Goal: Task Accomplishment & Management: Complete application form

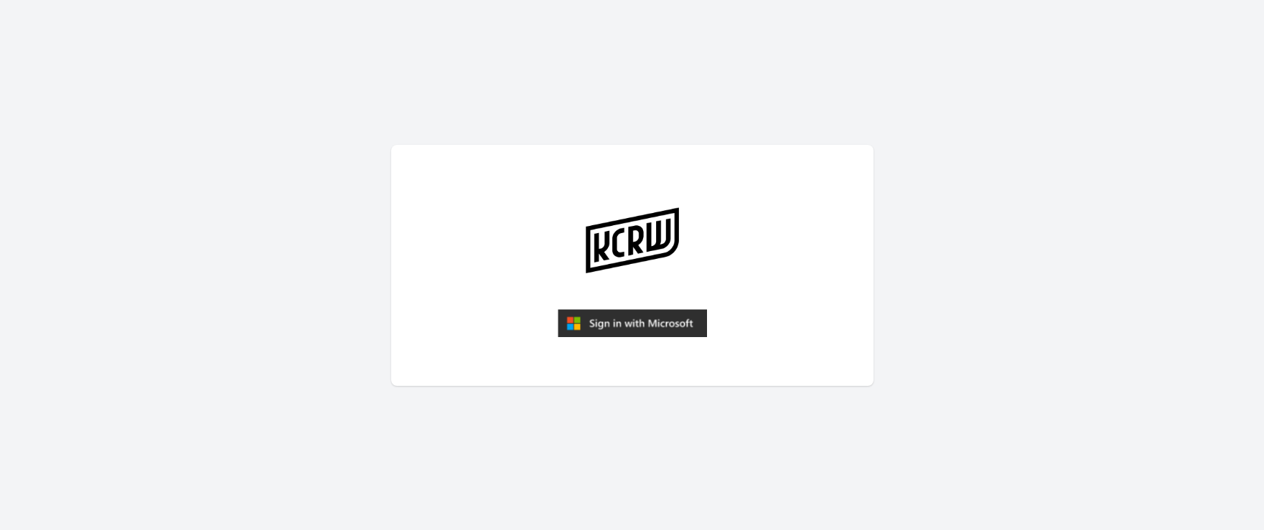
click at [649, 324] on img "submit" at bounding box center [632, 323] width 149 height 29
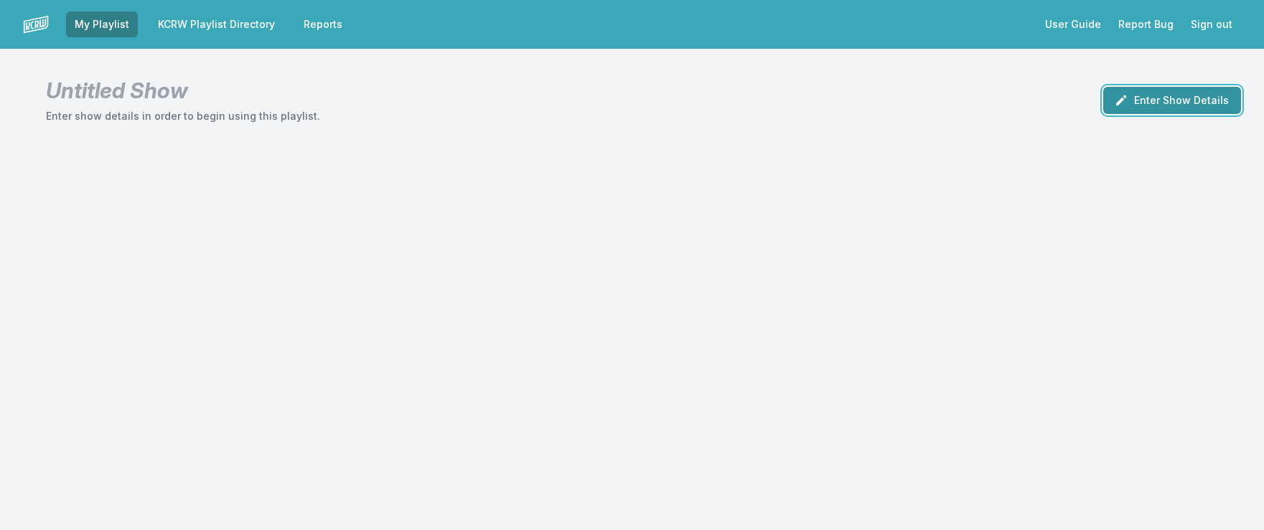
click at [1144, 96] on button "Enter Show Details" at bounding box center [1172, 100] width 138 height 27
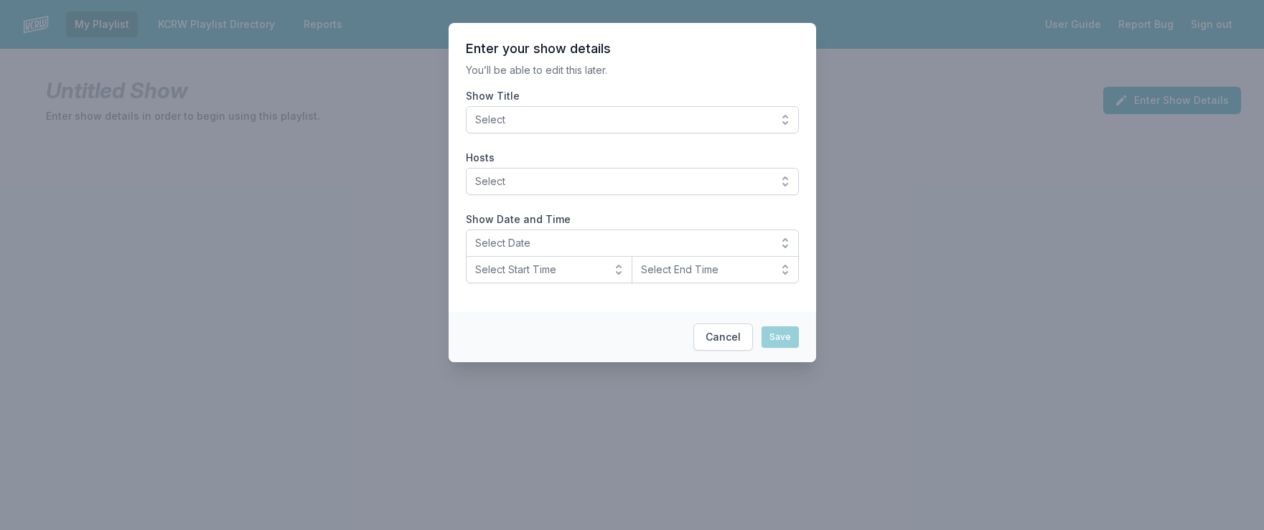
click at [530, 113] on span "Select" at bounding box center [622, 120] width 294 height 14
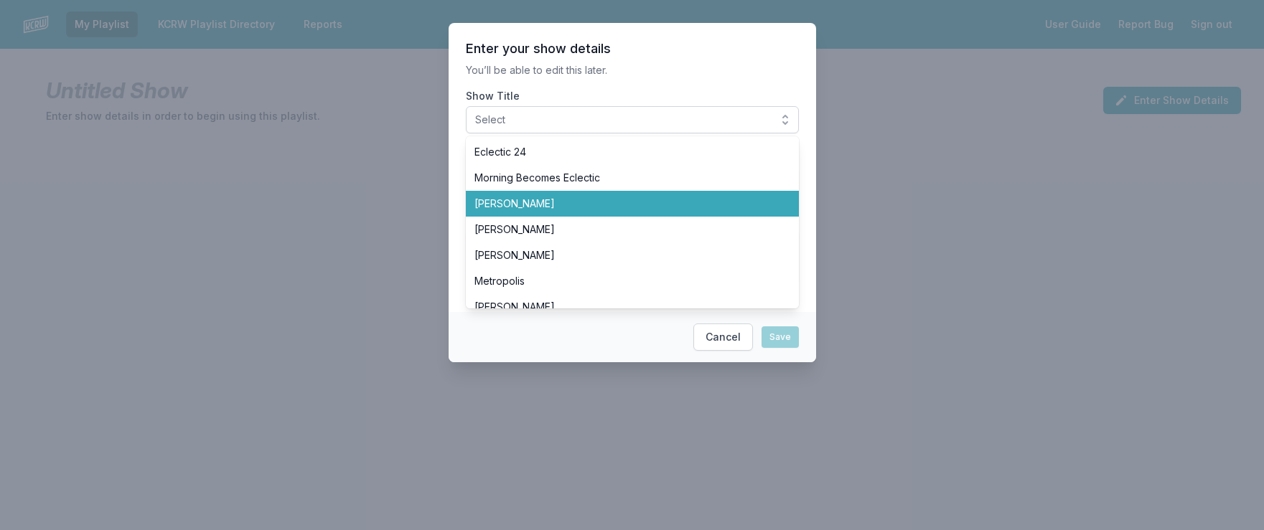
click at [526, 212] on li "Anne Litt" at bounding box center [632, 204] width 333 height 26
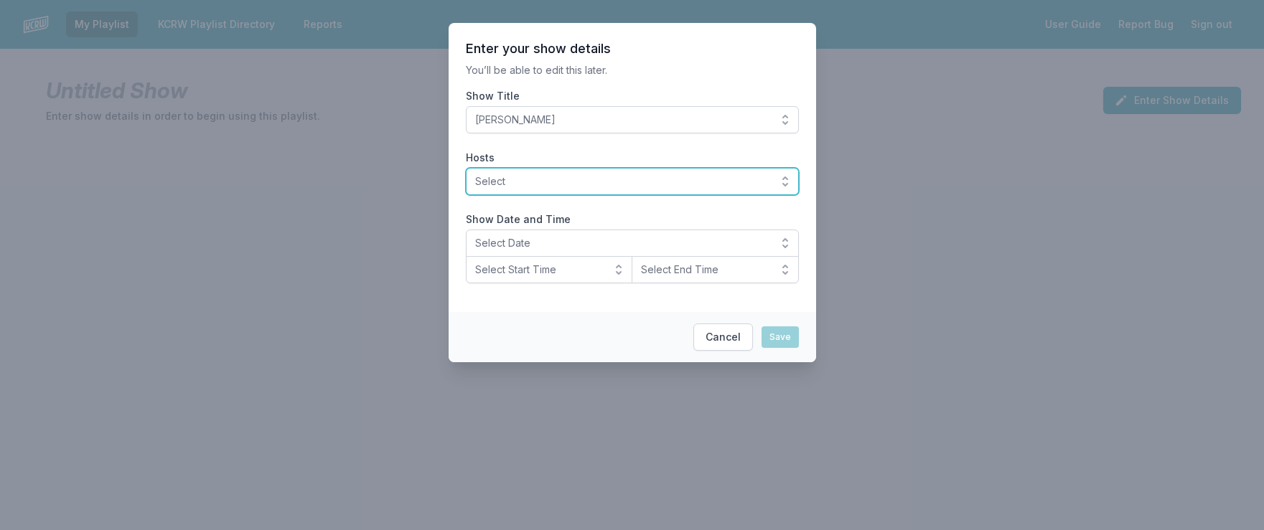
click at [525, 184] on span "Select" at bounding box center [622, 181] width 294 height 14
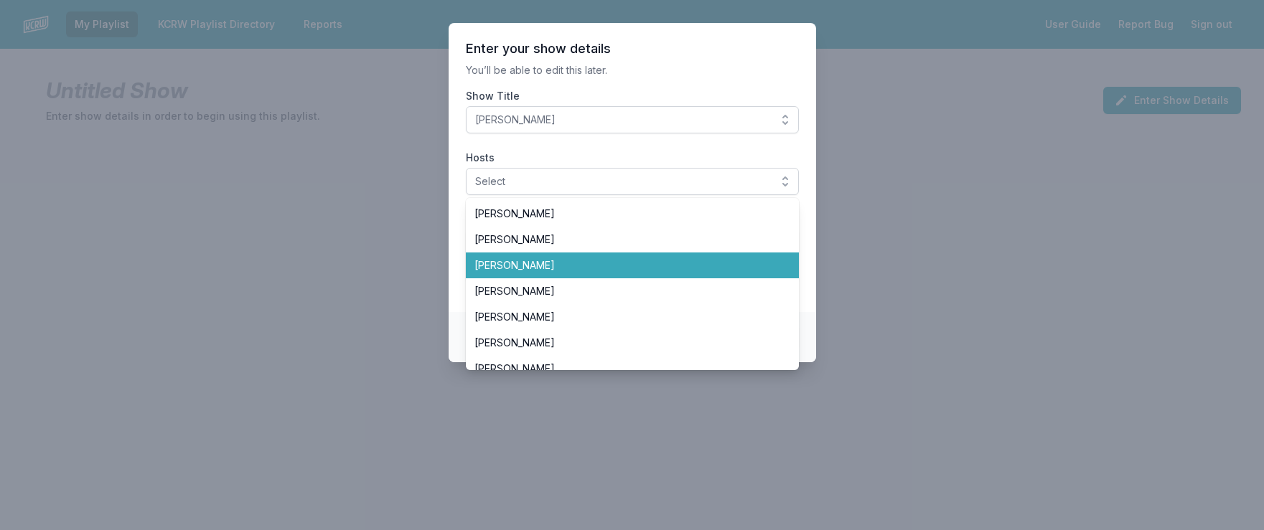
click at [524, 258] on span "Anne Litt" at bounding box center [623, 265] width 299 height 14
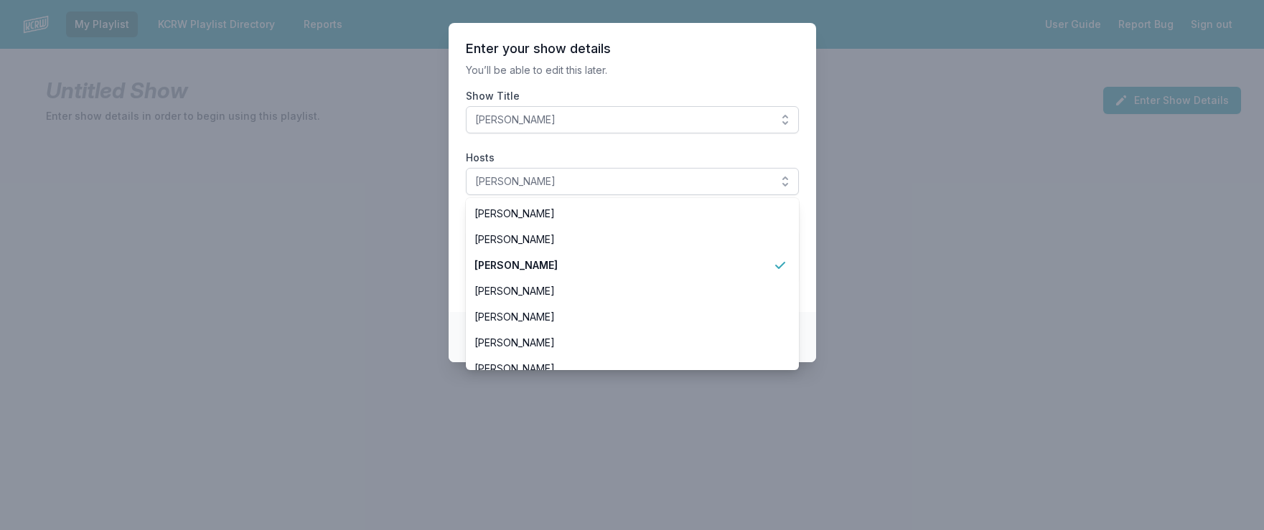
click at [676, 71] on p "You’ll be able to edit this later." at bounding box center [632, 70] width 333 height 14
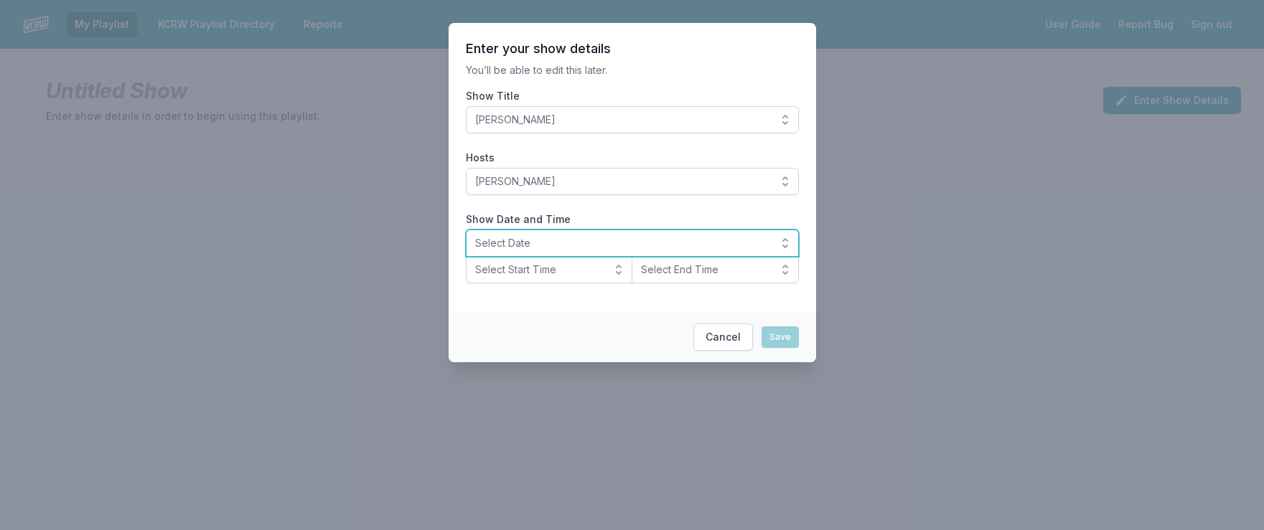
click at [494, 245] on span "Select Date" at bounding box center [622, 243] width 294 height 14
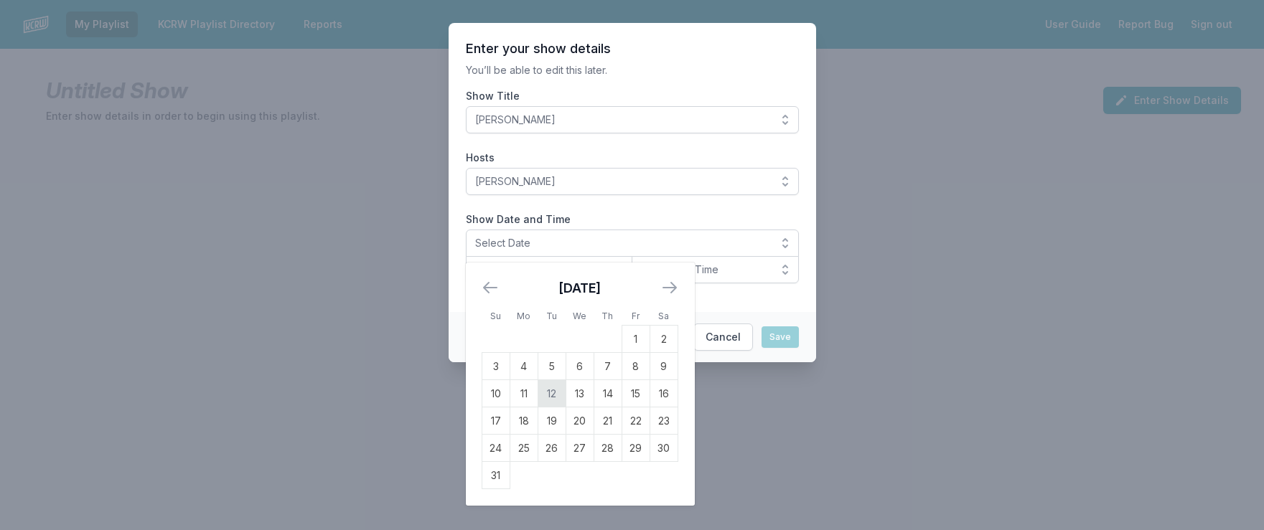
click at [553, 393] on td "12" at bounding box center [552, 393] width 28 height 27
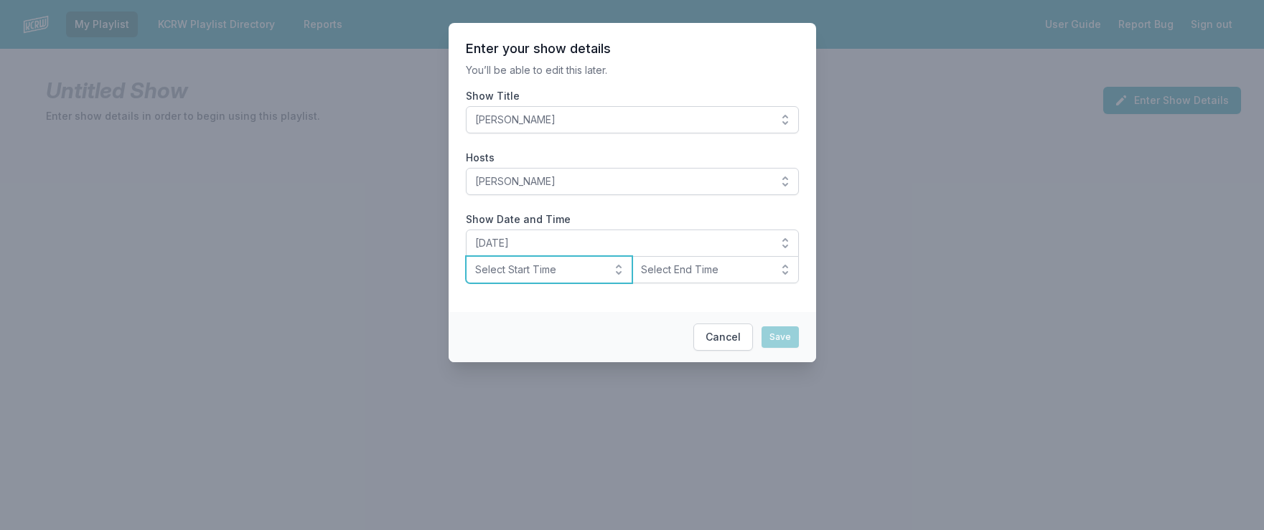
click at [572, 271] on span "Select Start Time" at bounding box center [539, 270] width 128 height 14
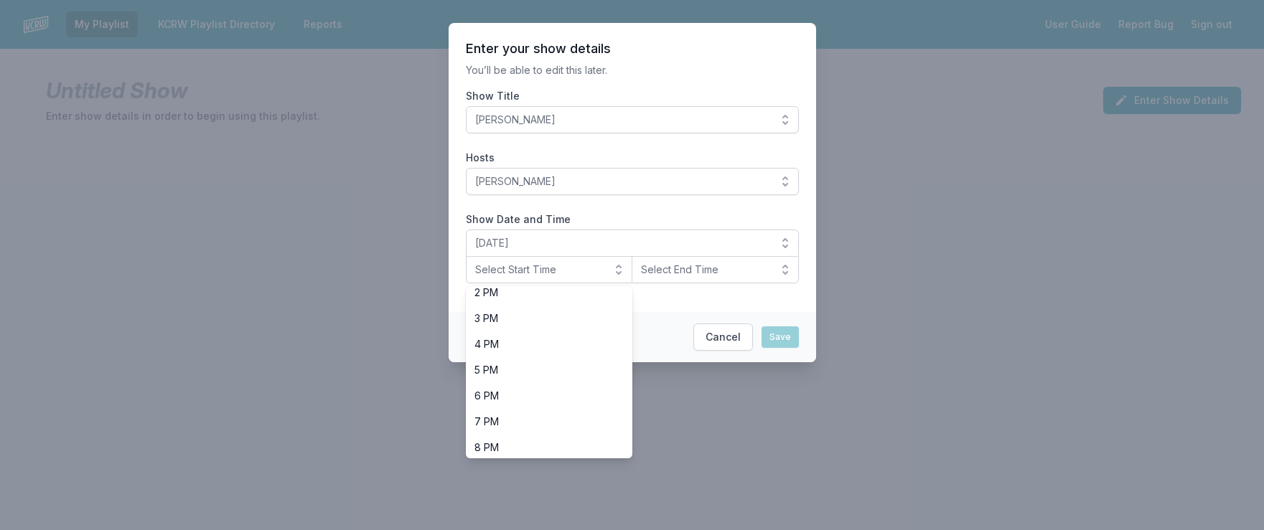
scroll to position [454, 0]
click at [548, 363] on span "8 PM" at bounding box center [540, 365] width 133 height 14
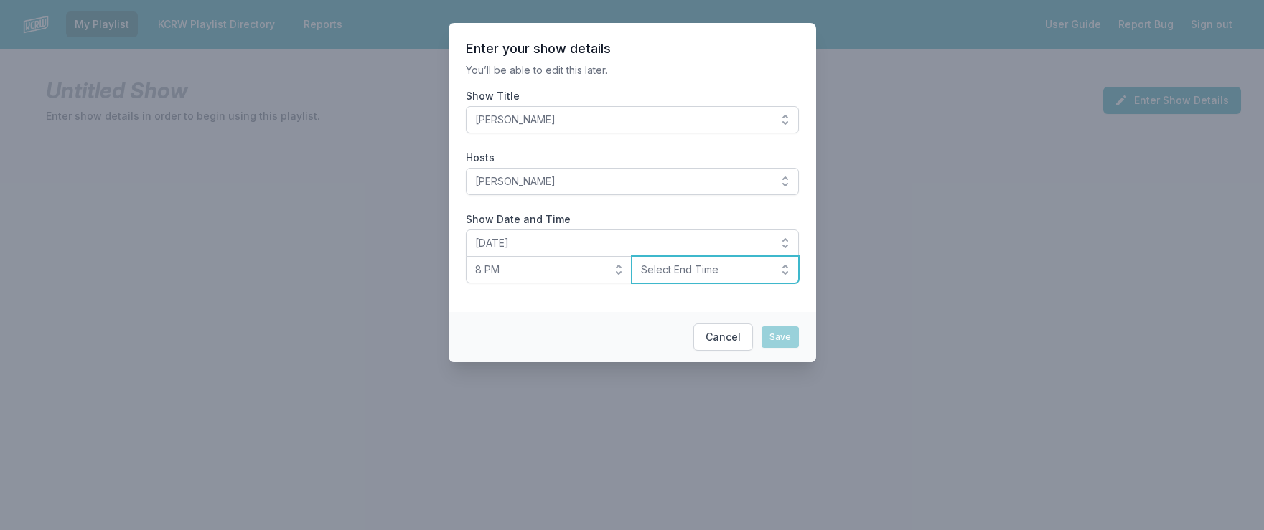
click at [712, 267] on span "Select End Time" at bounding box center [705, 270] width 128 height 14
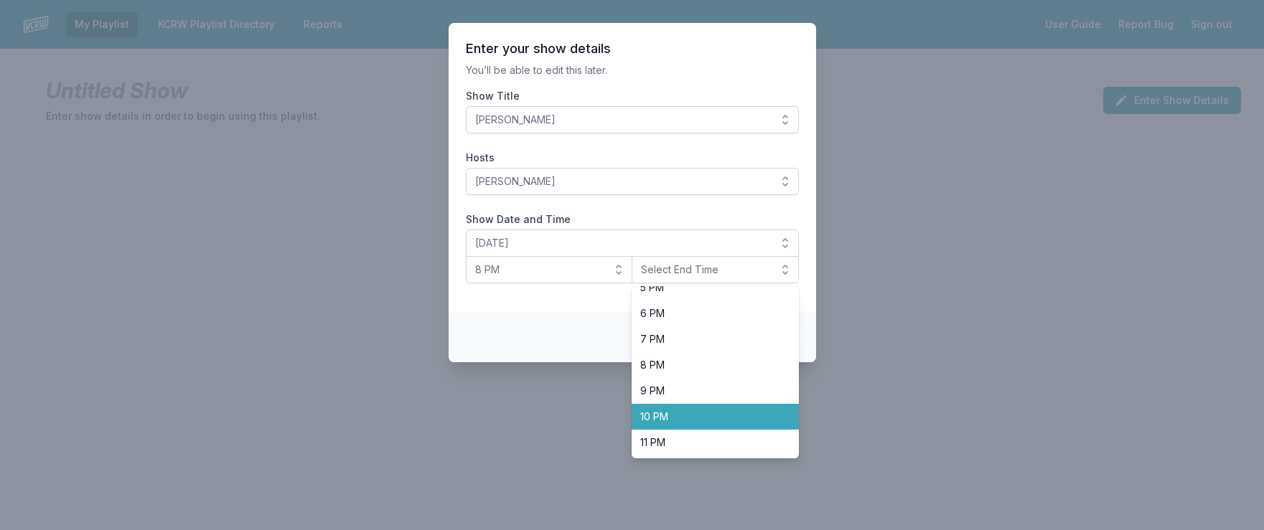
click at [666, 405] on li "10 PM" at bounding box center [715, 417] width 167 height 26
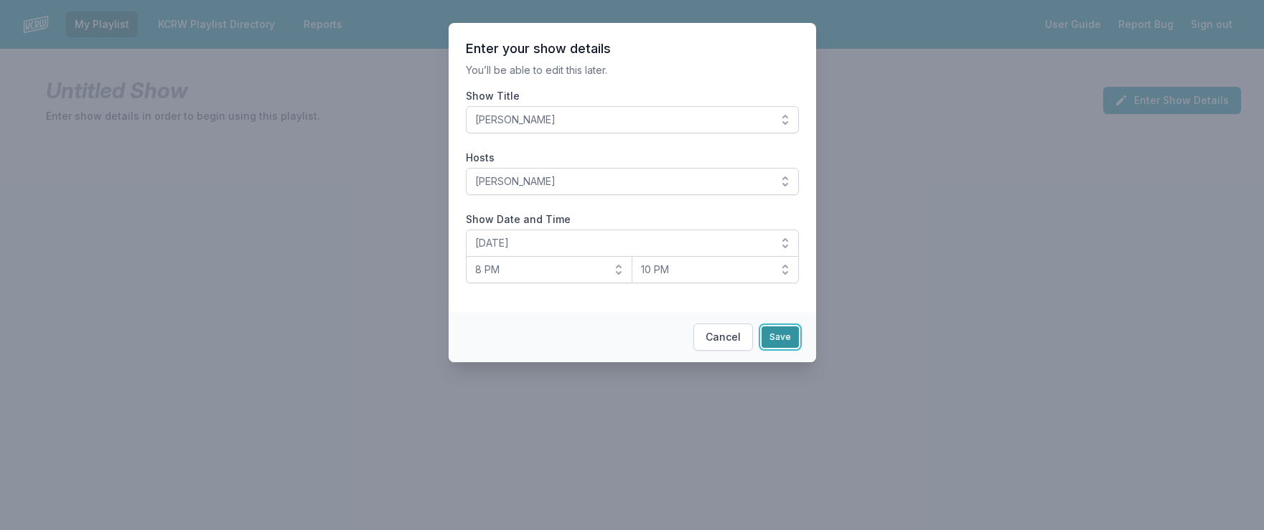
click at [776, 339] on button "Save" at bounding box center [779, 338] width 37 height 22
